Goal: Information Seeking & Learning: Learn about a topic

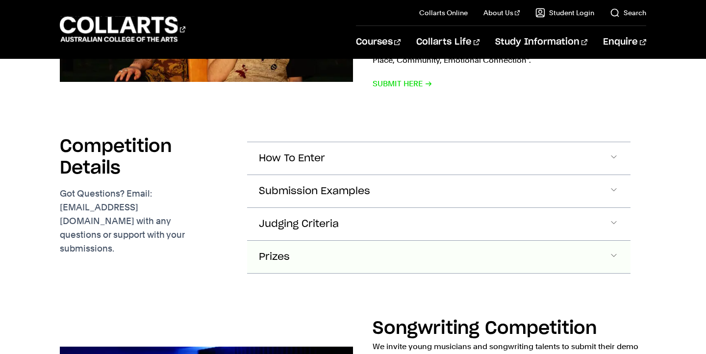
scroll to position [1519, 0]
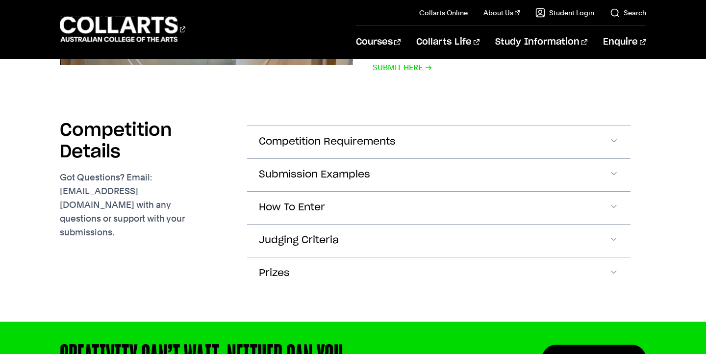
scroll to position [3104, 0]
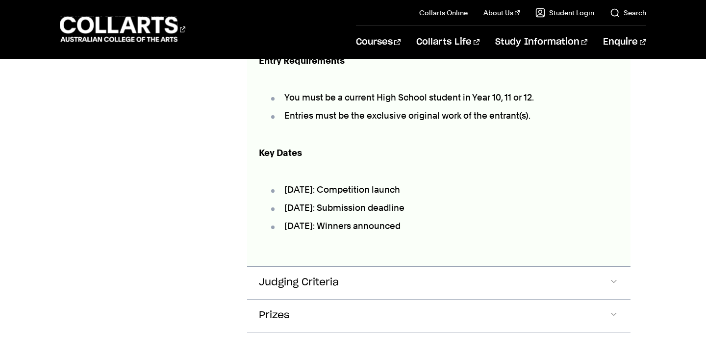
scroll to position [3510, 0]
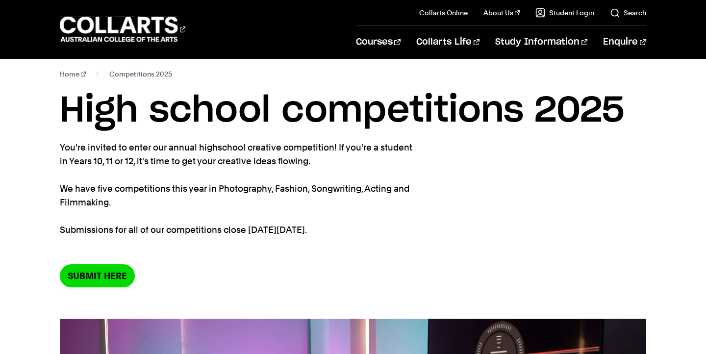
scroll to position [0, 0]
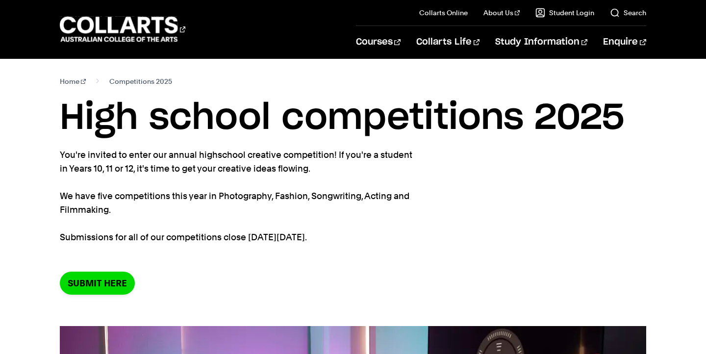
click at [266, 222] on p "You're invited to enter our annual highschool creative competition! If you're a…" at bounding box center [239, 196] width 358 height 96
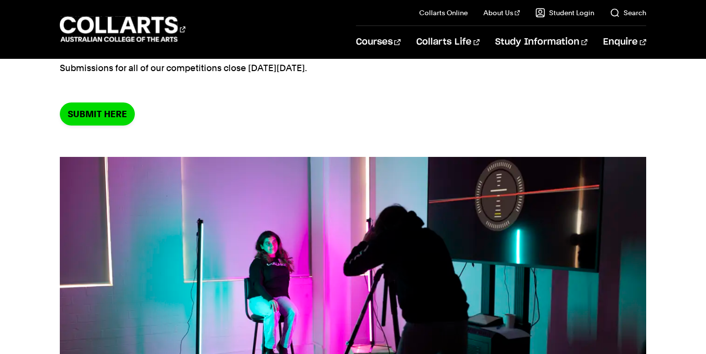
scroll to position [80, 0]
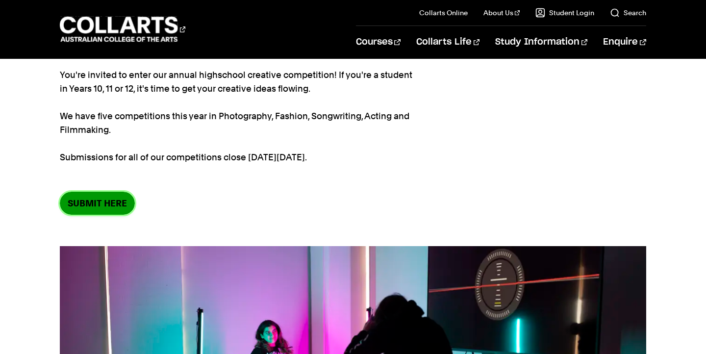
click at [125, 214] on link "SUBMIT HERE" at bounding box center [97, 203] width 75 height 23
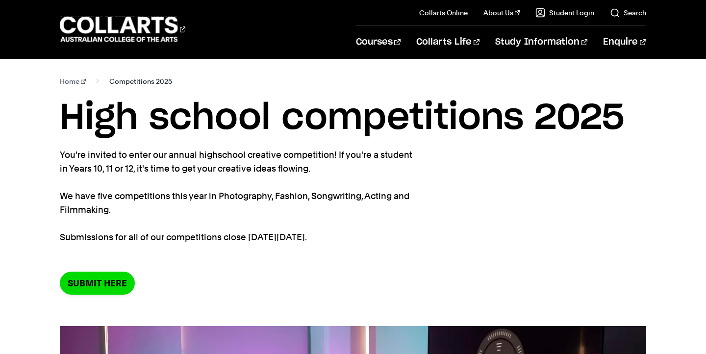
click at [145, 84] on span "Competitions 2025" at bounding box center [140, 82] width 63 height 14
click at [132, 76] on span "Competitions 2025" at bounding box center [140, 82] width 63 height 14
click at [158, 189] on p "You're invited to enter our annual highschool creative competition! If you're a…" at bounding box center [239, 196] width 358 height 96
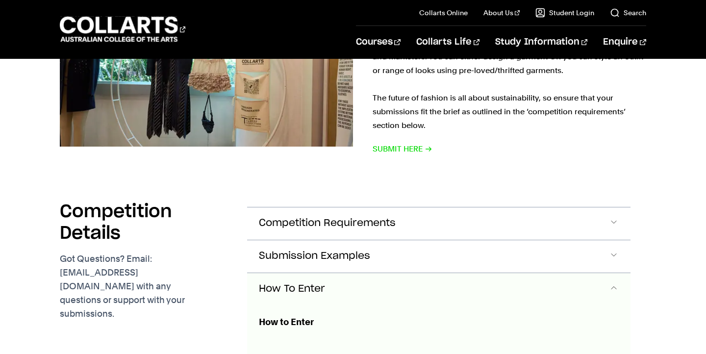
scroll to position [3147, 0]
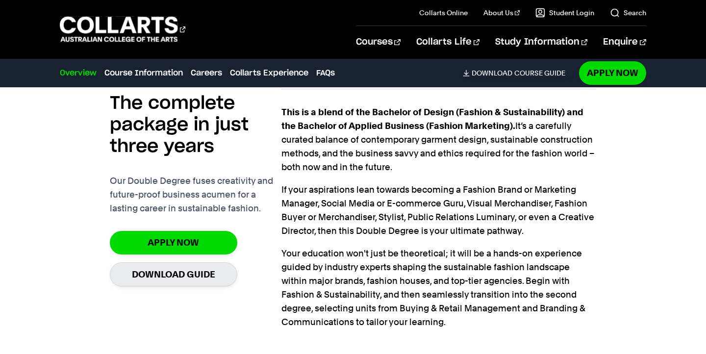
scroll to position [760, 0]
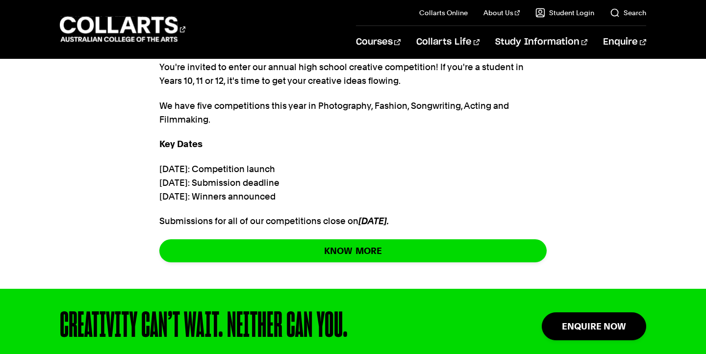
scroll to position [538, 0]
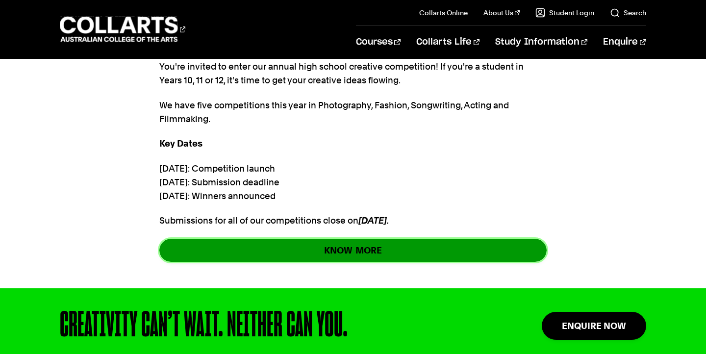
click at [170, 240] on link "KNOW MORE" at bounding box center [352, 250] width 387 height 23
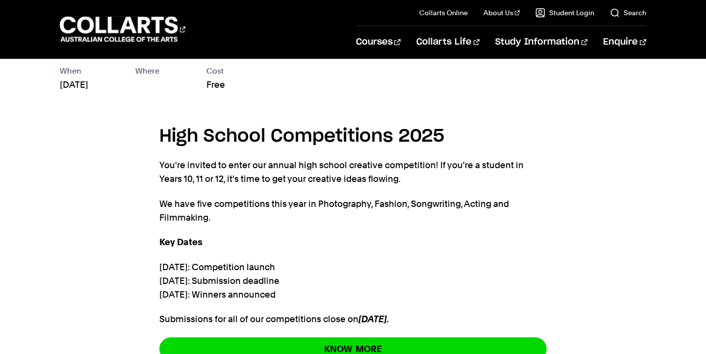
click at [304, 154] on section "High School Competitions 2025 You're invited to enter our annual high school cr…" at bounding box center [352, 247] width 387 height 280
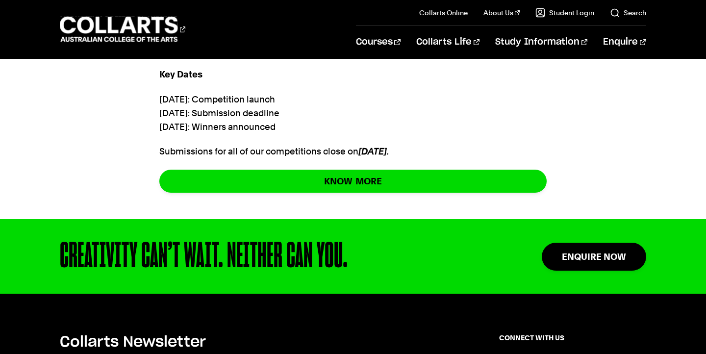
scroll to position [599, 0]
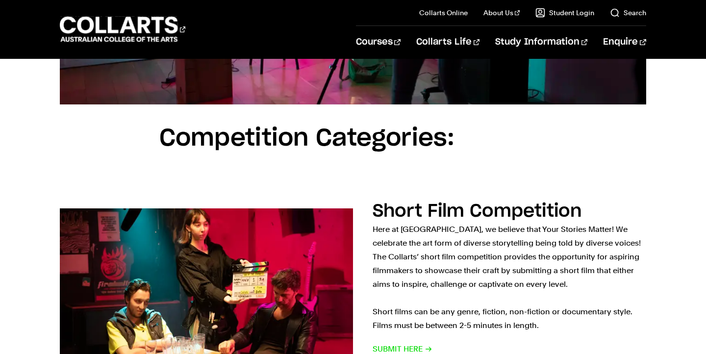
scroll to position [490, 0]
